Goal: Transaction & Acquisition: Subscribe to service/newsletter

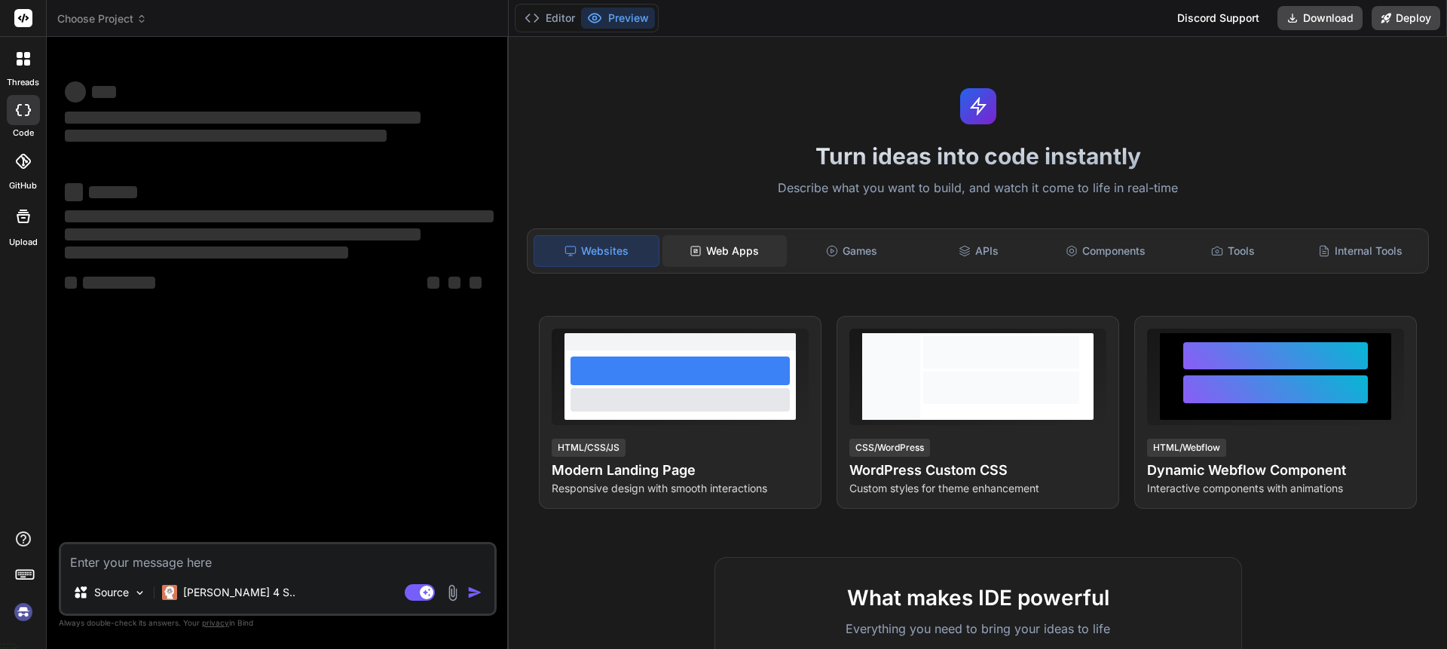
type textarea "x"
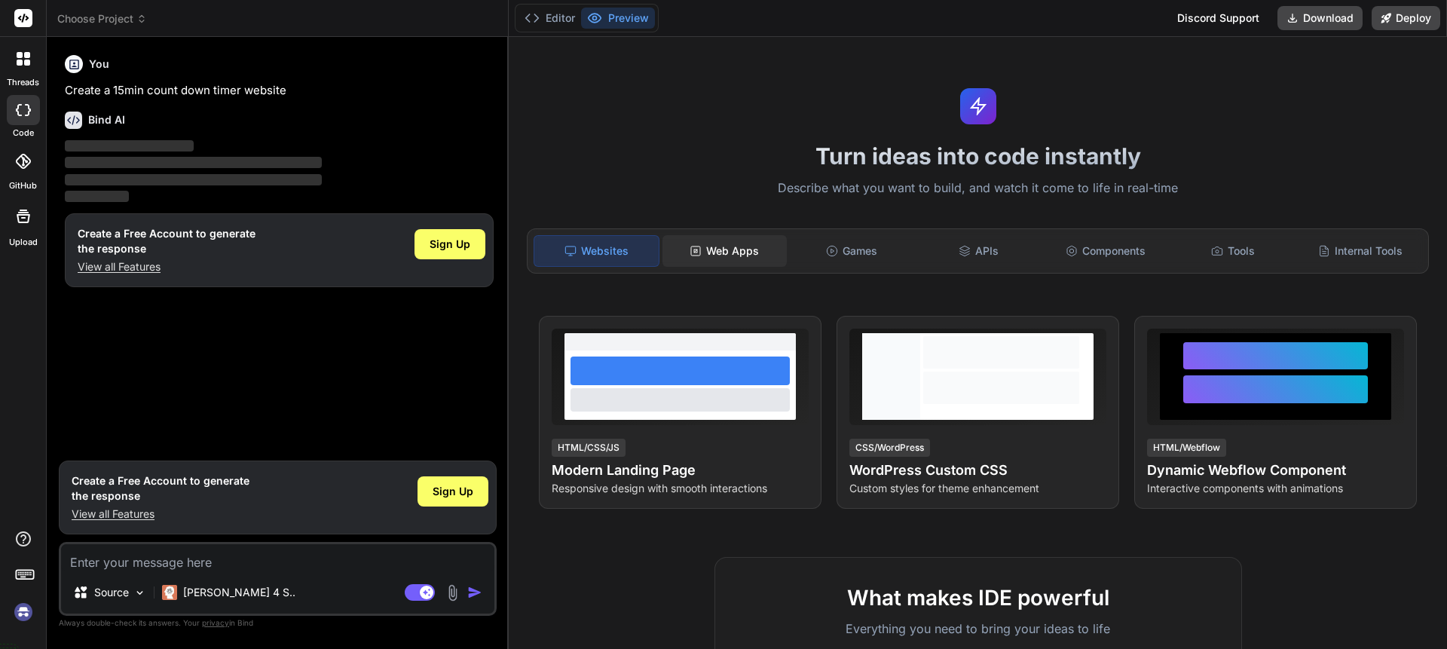
click at [740, 241] on div "Web Apps" at bounding box center [724, 251] width 124 height 32
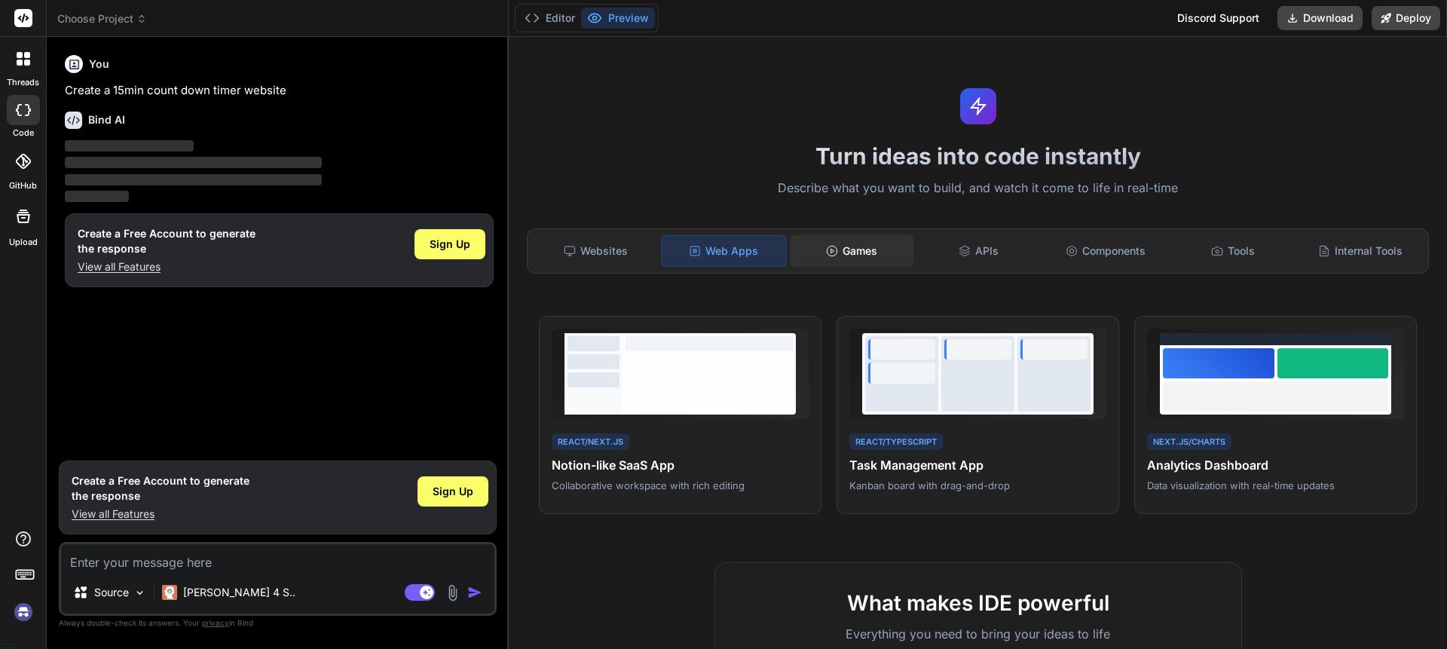
click at [832, 246] on icon at bounding box center [832, 251] width 12 height 12
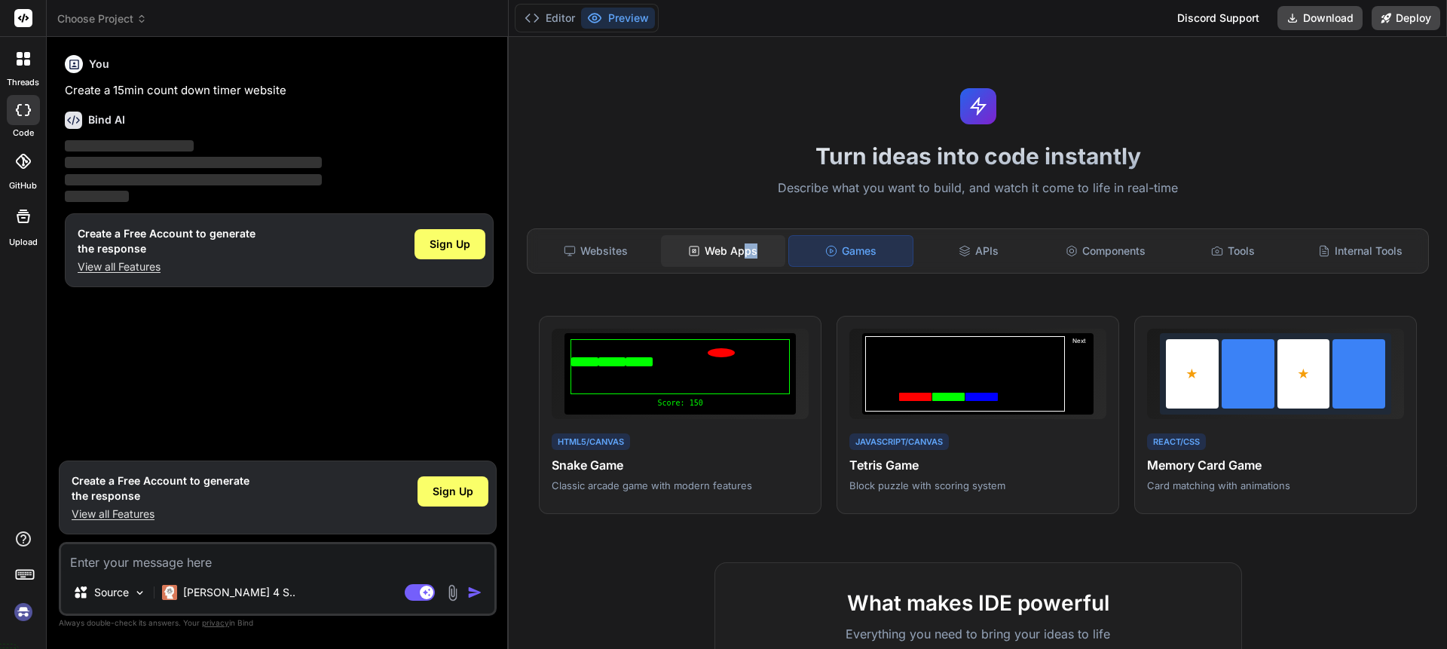
click at [740, 259] on div "Web Apps" at bounding box center [723, 251] width 124 height 32
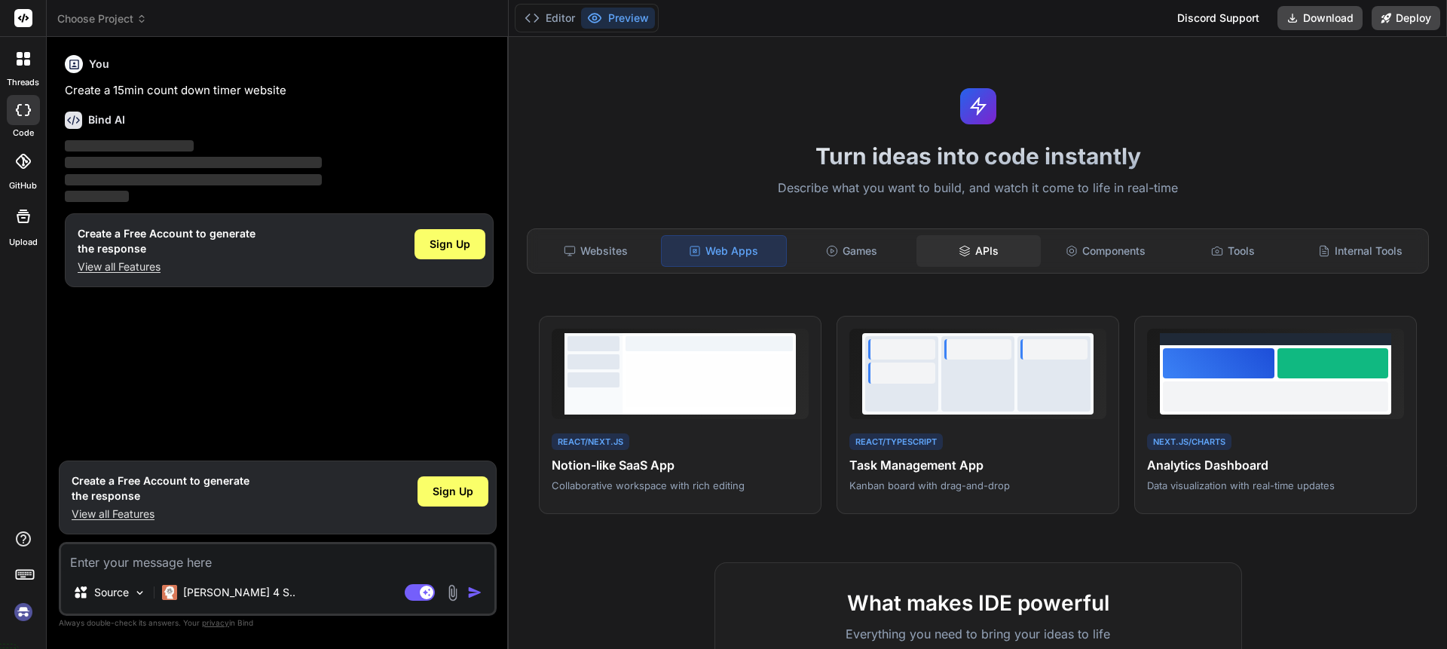
click at [975, 258] on div "APIs" at bounding box center [978, 251] width 124 height 32
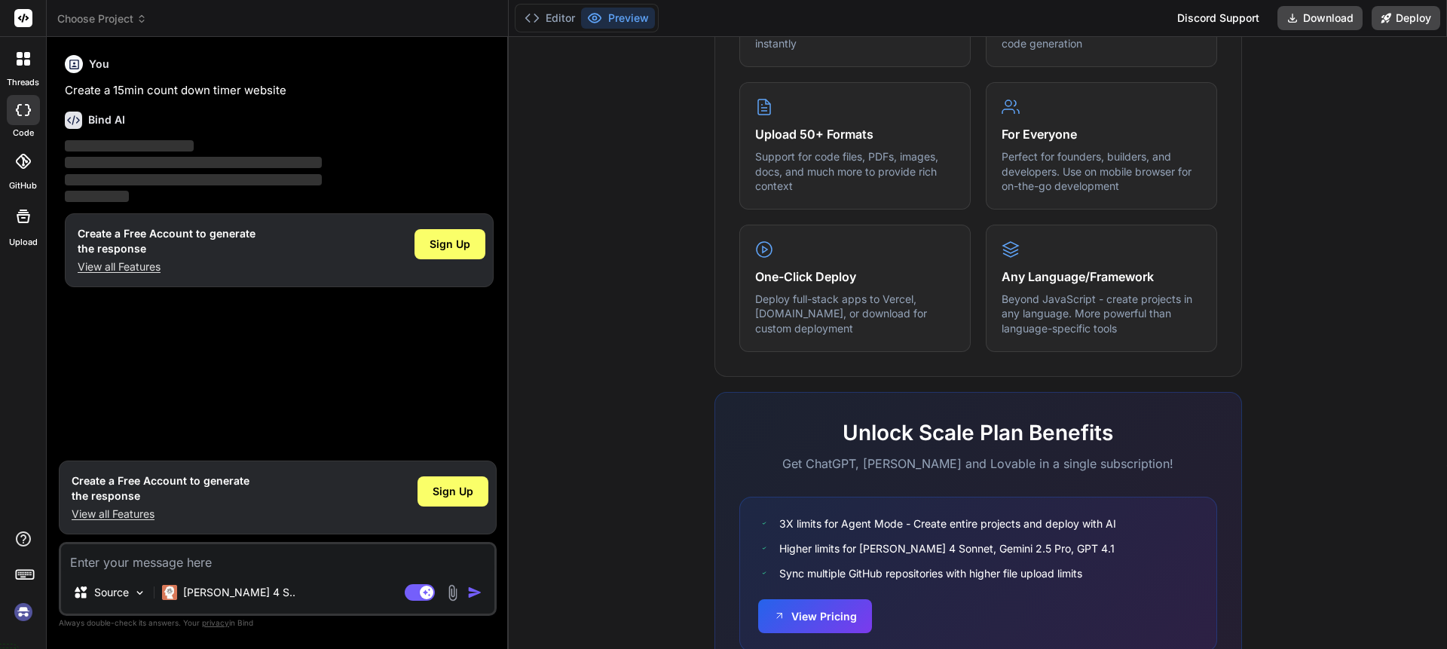
scroll to position [794, 0]
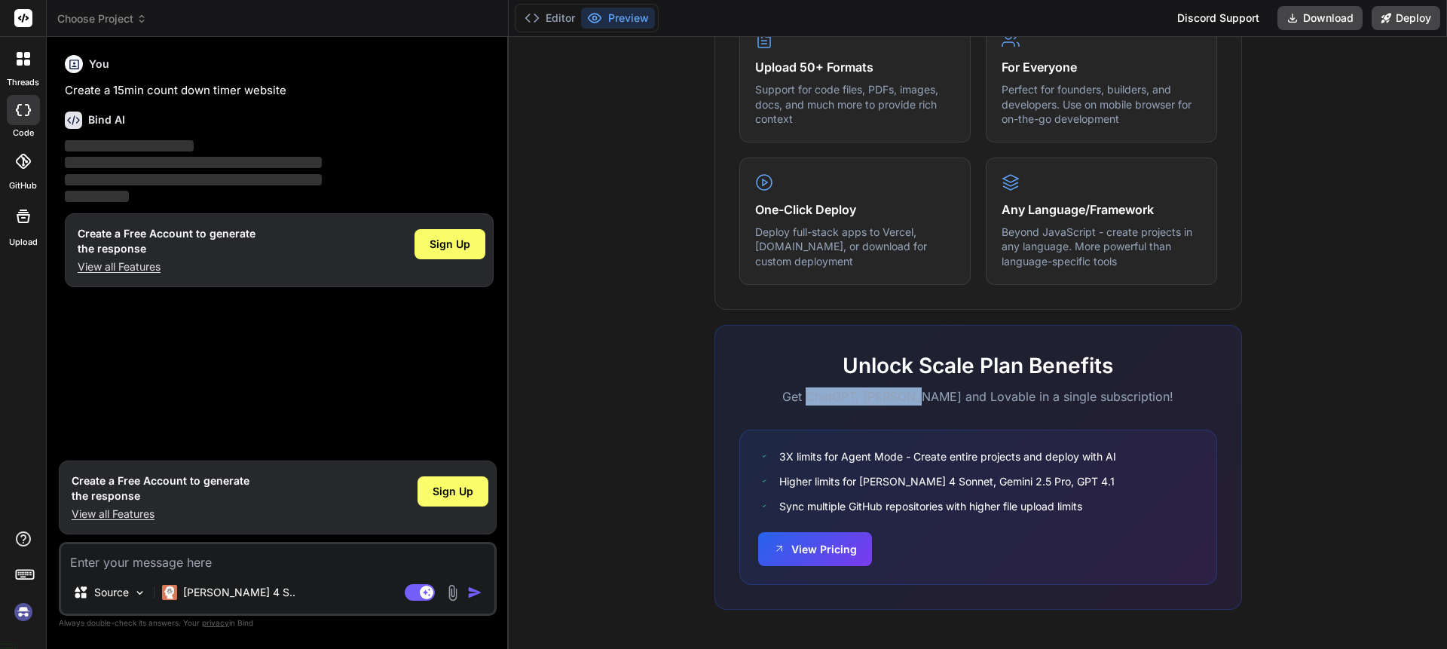
drag, startPoint x: 829, startPoint y: 393, endPoint x: 936, endPoint y: 396, distance: 107.0
click at [936, 396] on p "Get ChatGPT, [PERSON_NAME] and Lovable in a single subscription!" at bounding box center [978, 396] width 478 height 18
click at [946, 408] on div "Unlock Scale Plan Benefits Get ChatGPT, Claude and Lovable in a single subscrip…" at bounding box center [977, 467] width 527 height 285
click at [829, 549] on button "View Pricing" at bounding box center [815, 547] width 114 height 34
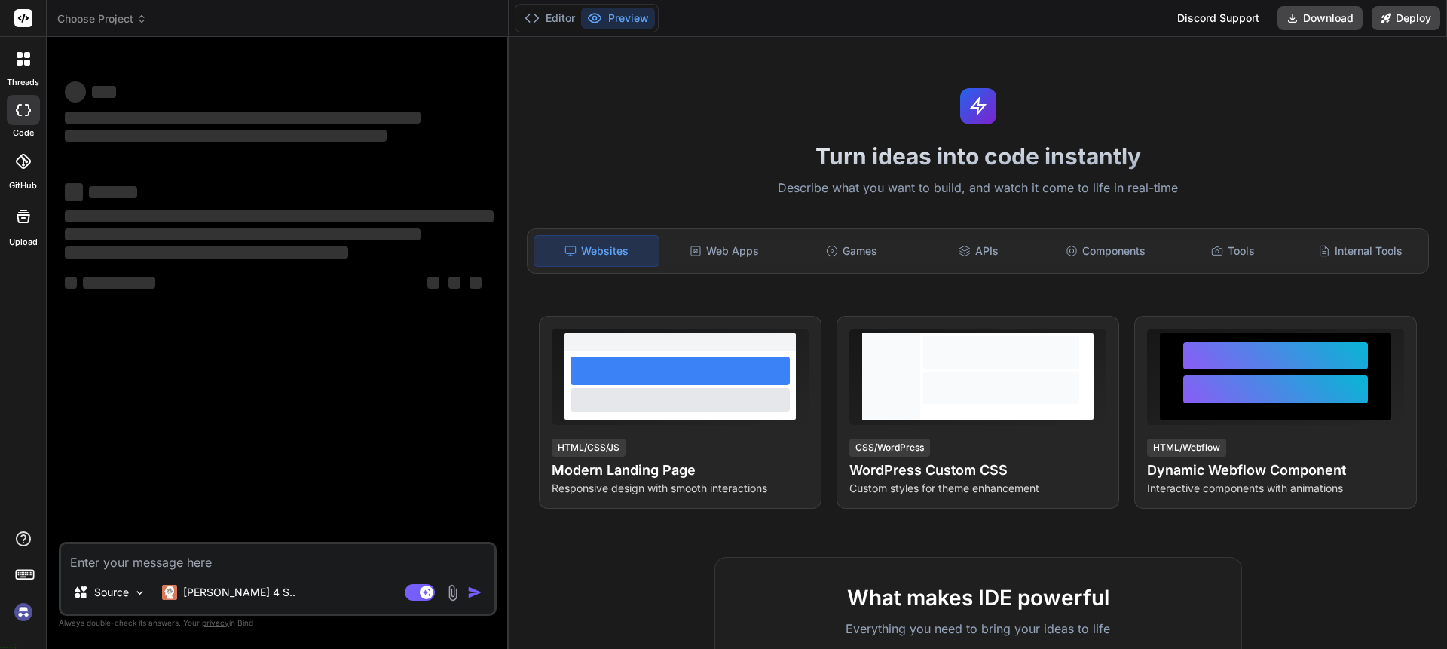
type textarea "x"
